Goal: Task Accomplishment & Management: Manage account settings

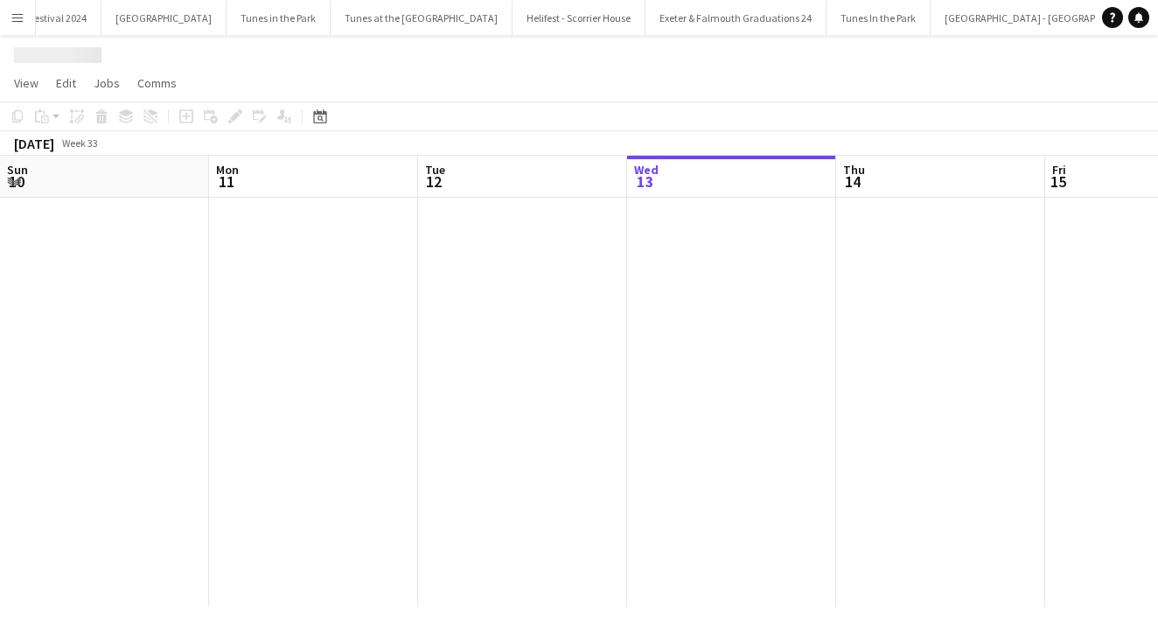
scroll to position [0, 418]
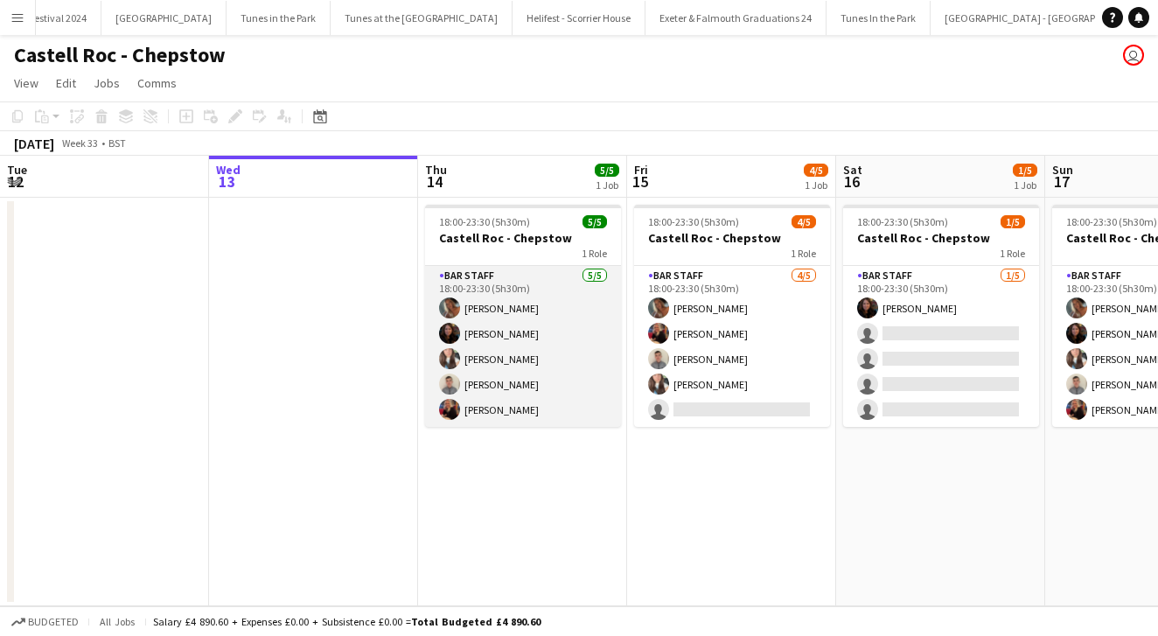
click at [526, 381] on app-card-role "Bar Staff [DATE] 18:00-23:30 (5h30m) [PERSON_NAME] [PERSON_NAME] [PERSON_NAME] …" at bounding box center [523, 346] width 196 height 161
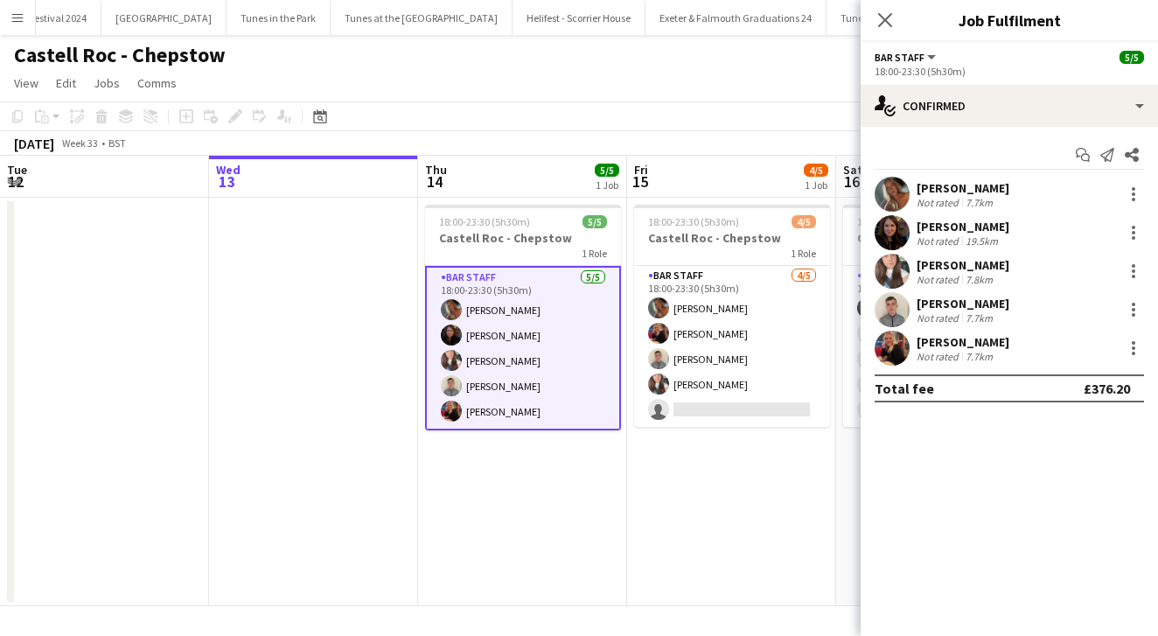
click at [542, 466] on app-date-cell "18:00-23:30 (5h30m) 5/5 Castell Roc - Chepstow 1 Role Bar Staff [DATE] 18:00-23…" at bounding box center [522, 402] width 209 height 409
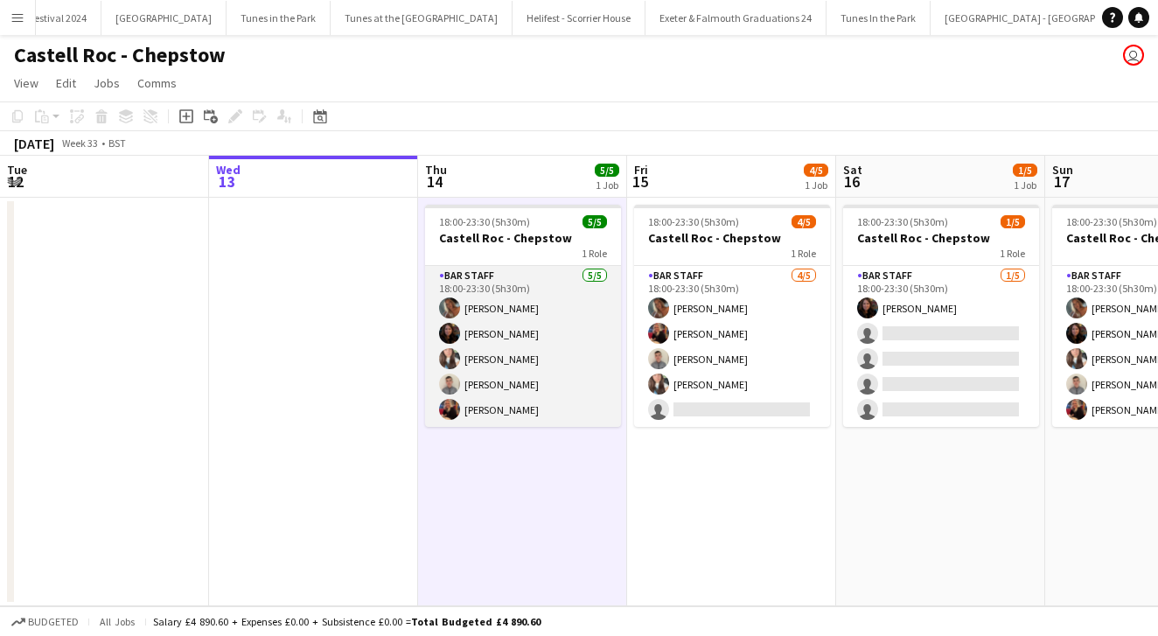
click at [579, 363] on app-card-role "Bar Staff [DATE] 18:00-23:30 (5h30m) [PERSON_NAME] [PERSON_NAME] [PERSON_NAME] …" at bounding box center [523, 346] width 196 height 161
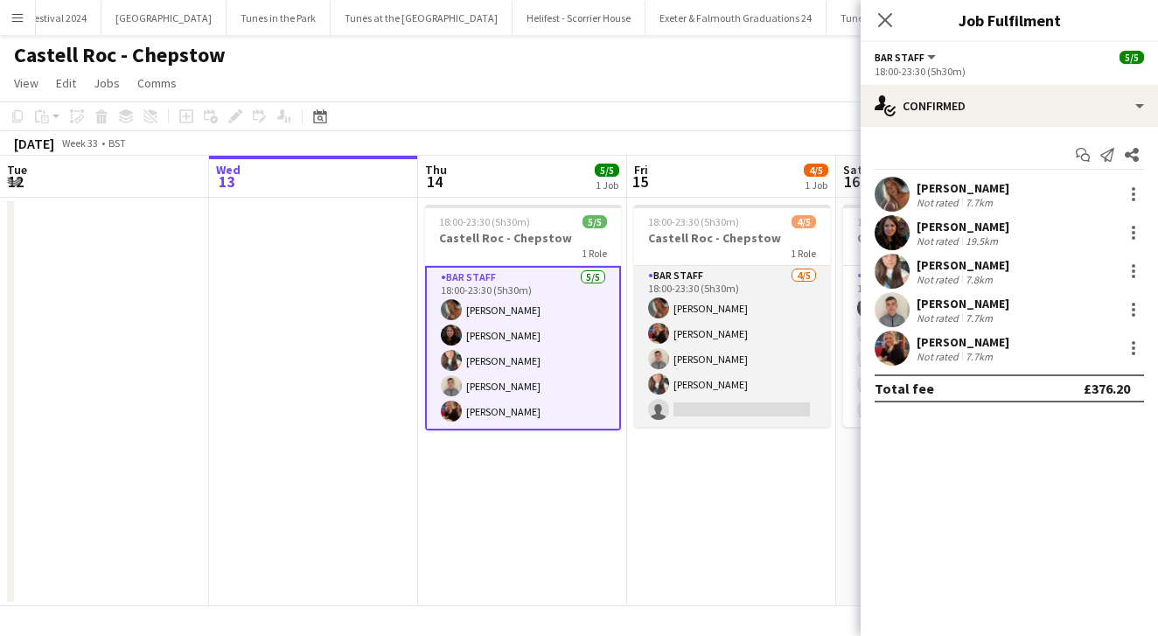
click at [758, 348] on app-card-role "Bar Staff [DATE] 18:00-23:30 (5h30m) [PERSON_NAME] [PERSON_NAME] [PERSON_NAME] …" at bounding box center [732, 346] width 196 height 161
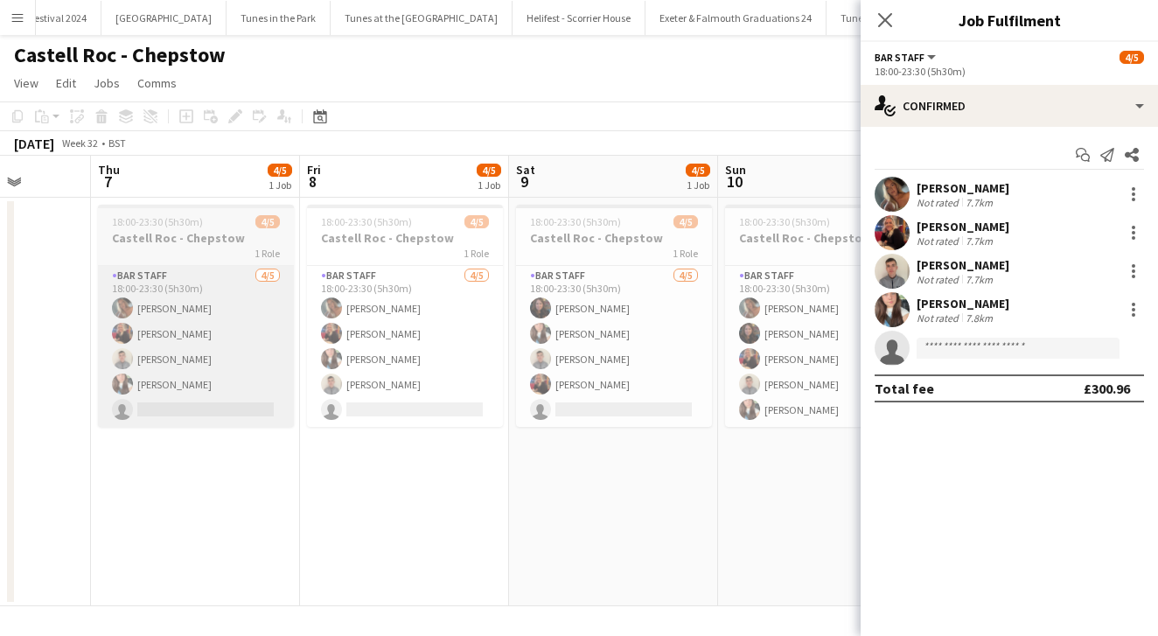
scroll to position [0, 533]
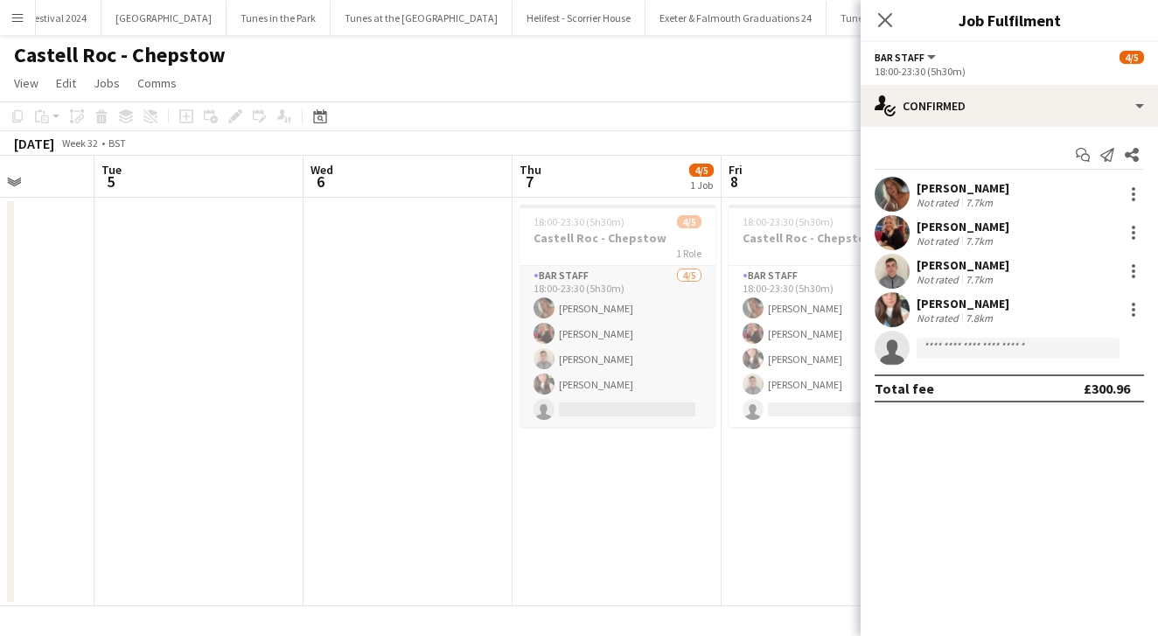
click at [623, 380] on app-card-role "Bar Staff [DATE] 18:00-23:30 (5h30m) [PERSON_NAME] [PERSON_NAME] [PERSON_NAME] …" at bounding box center [618, 346] width 196 height 161
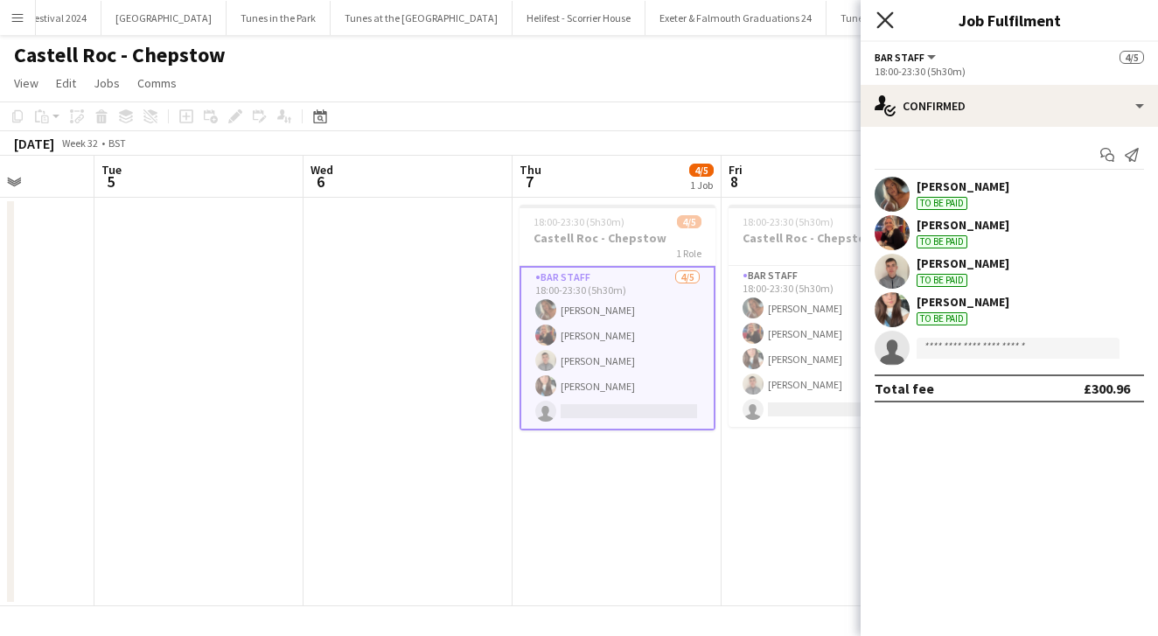
click at [888, 21] on icon "Close pop-in" at bounding box center [885, 19] width 17 height 17
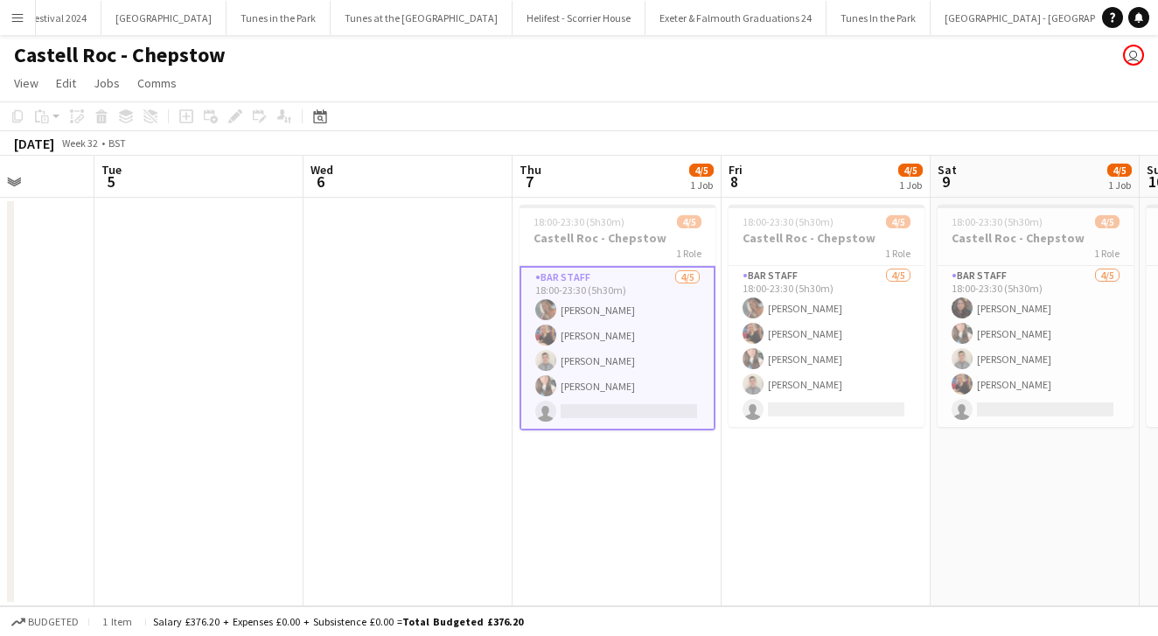
click at [671, 346] on app-card-role "Bar Staff [DATE] 18:00-23:30 (5h30m) [PERSON_NAME] [PERSON_NAME] [PERSON_NAME] …" at bounding box center [618, 348] width 196 height 164
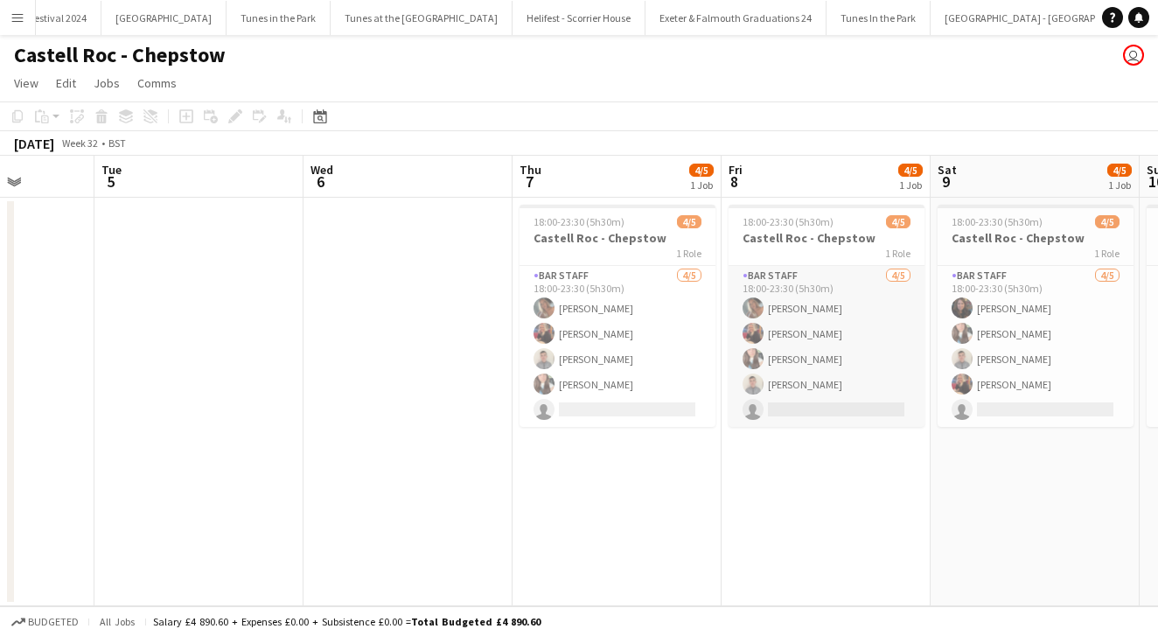
click at [892, 367] on app-card-role "Bar Staff [DATE] 18:00-23:30 (5h30m) [PERSON_NAME] [PERSON_NAME] [PERSON_NAME] …" at bounding box center [827, 346] width 196 height 161
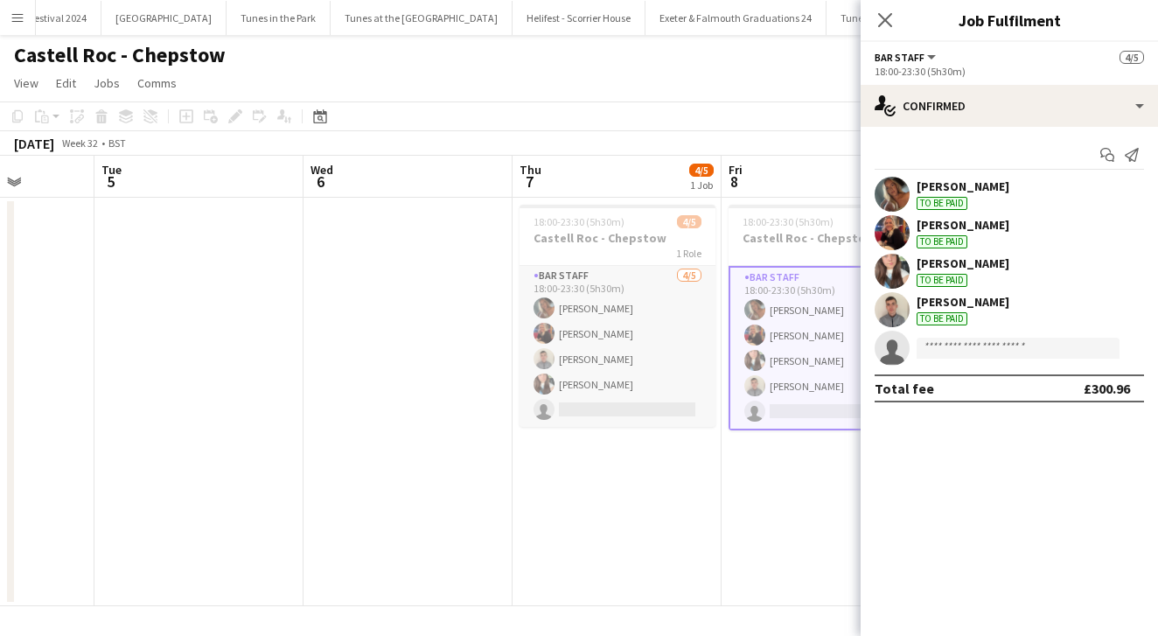
click at [672, 342] on app-card-role "Bar Staff [DATE] 18:00-23:30 (5h30m) [PERSON_NAME] [PERSON_NAME] [PERSON_NAME] …" at bounding box center [618, 346] width 196 height 161
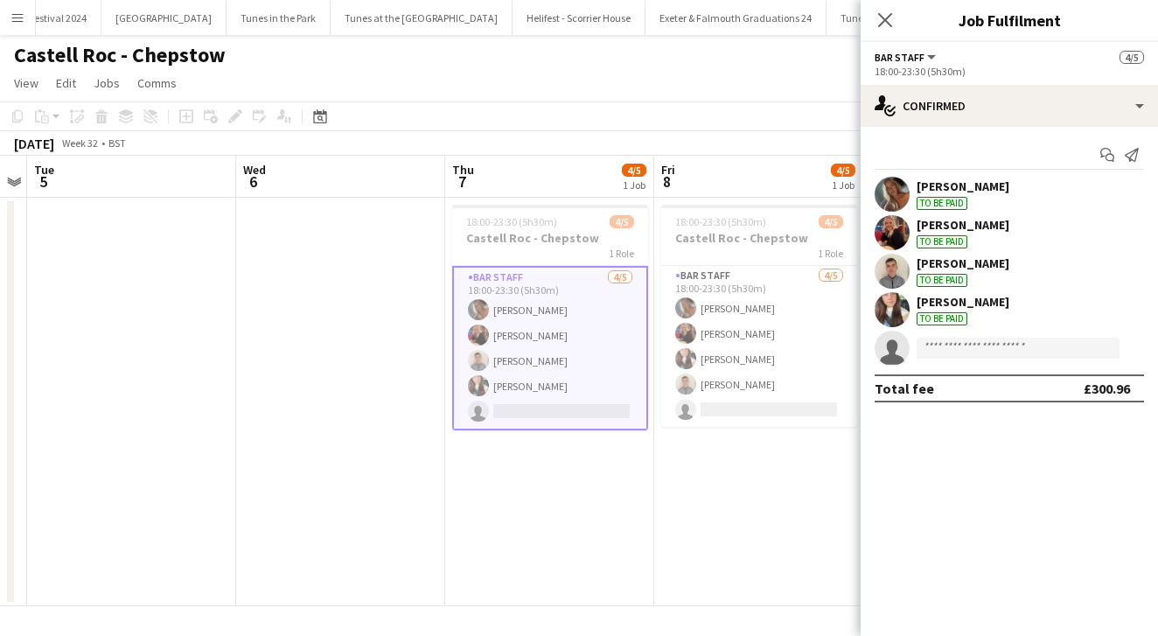
scroll to position [0, 657]
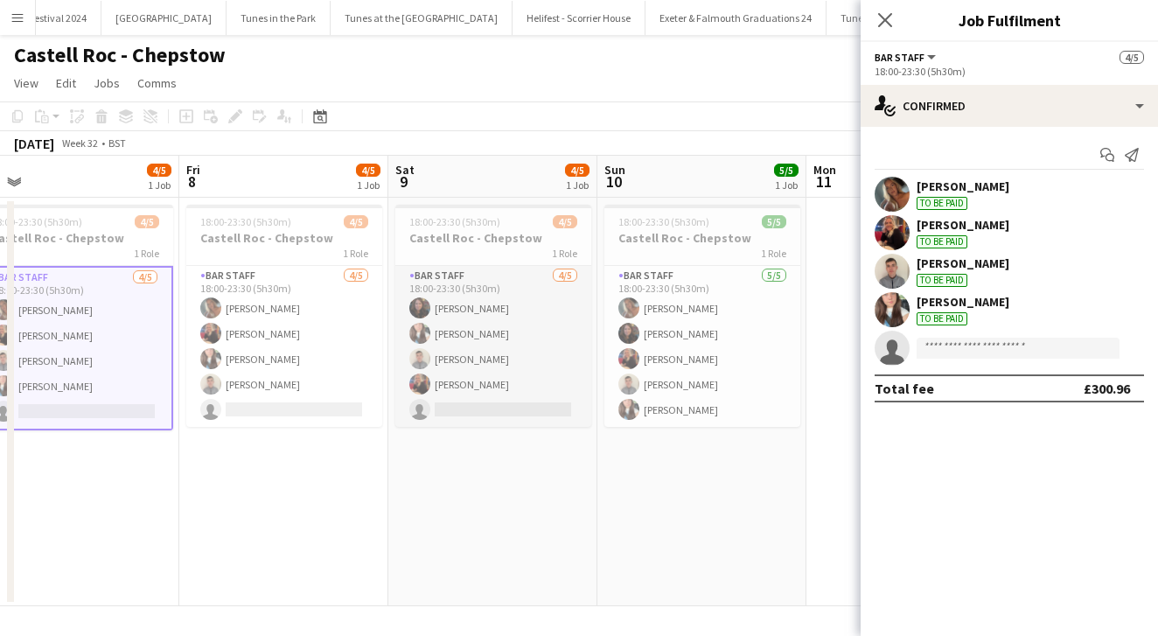
click at [551, 355] on app-card-role "Bar Staff [DATE] 18:00-23:30 (5h30m) [PERSON_NAME] [PERSON_NAME] [PERSON_NAME] …" at bounding box center [493, 346] width 196 height 161
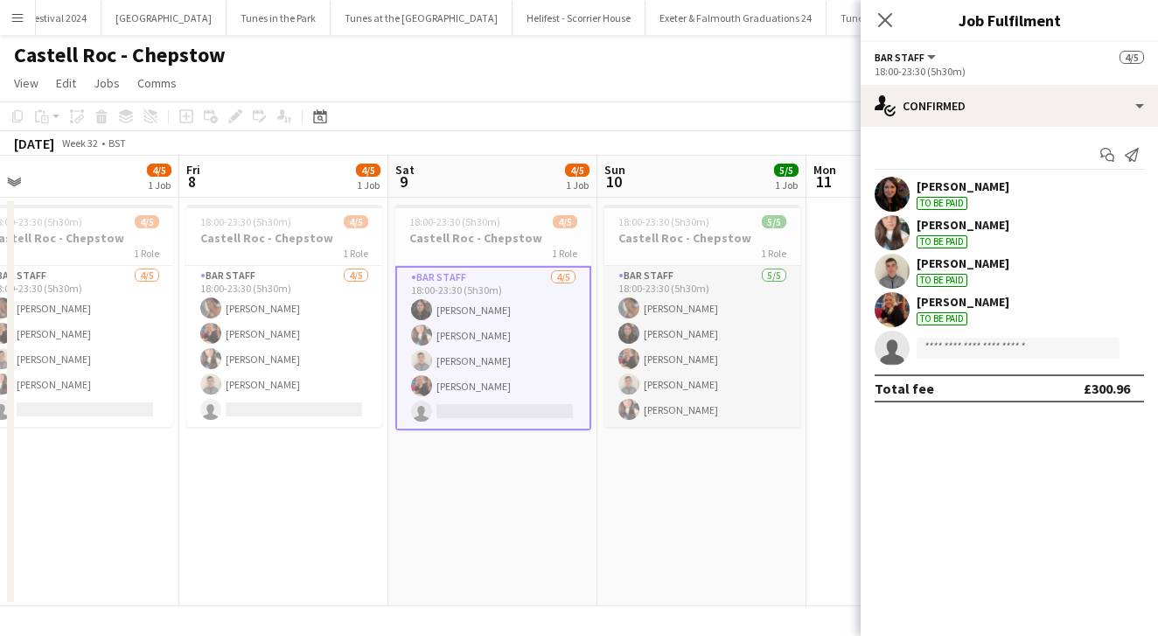
click at [757, 347] on app-card-role "Bar Staff [DATE] 18:00-23:30 (5h30m) [PERSON_NAME] [PERSON_NAME] [PERSON_NAME] …" at bounding box center [703, 346] width 196 height 161
